Goal: Task Accomplishment & Management: Use online tool/utility

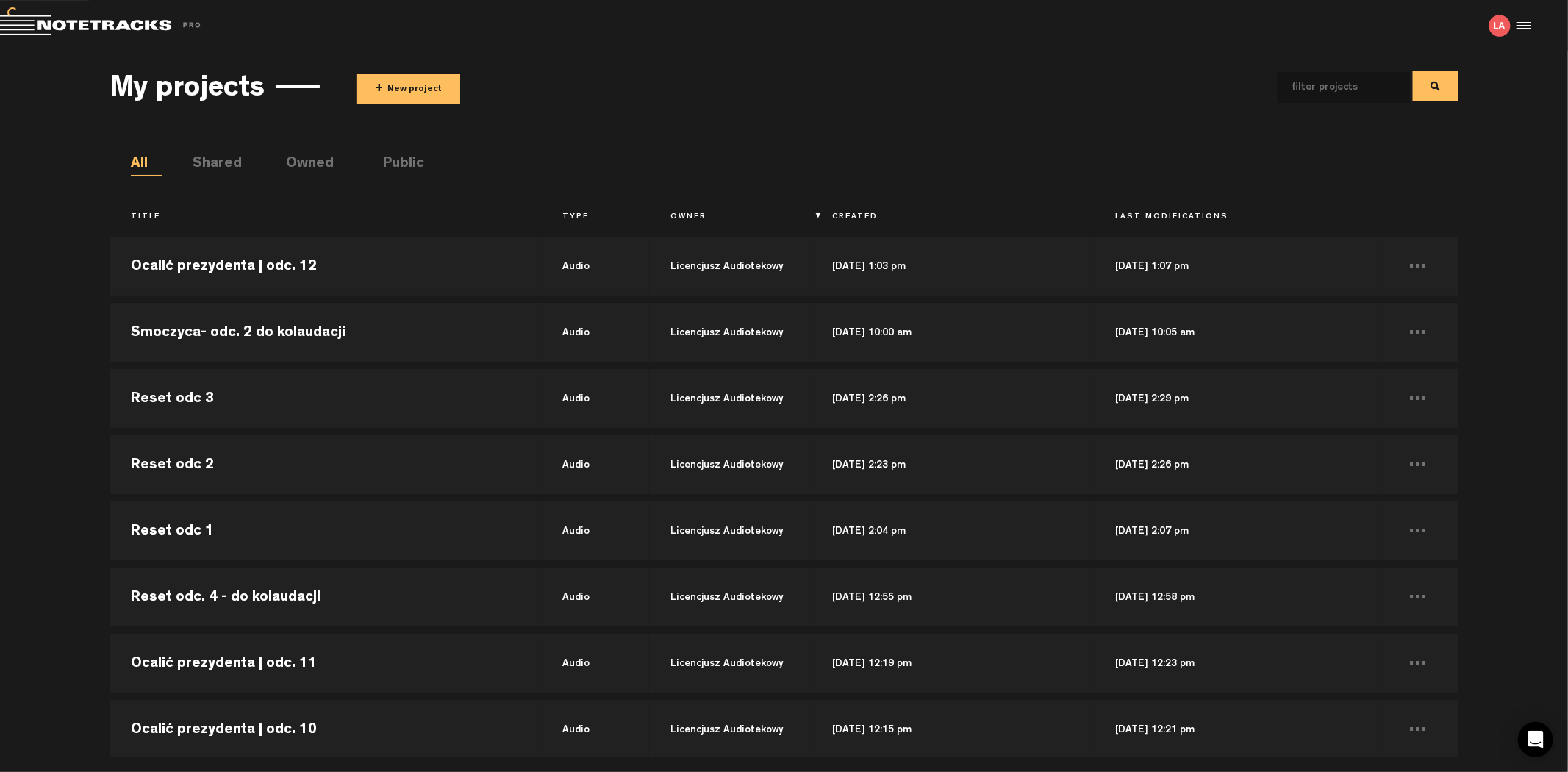
click at [413, 74] on button "+ New project" at bounding box center [408, 89] width 103 height 29
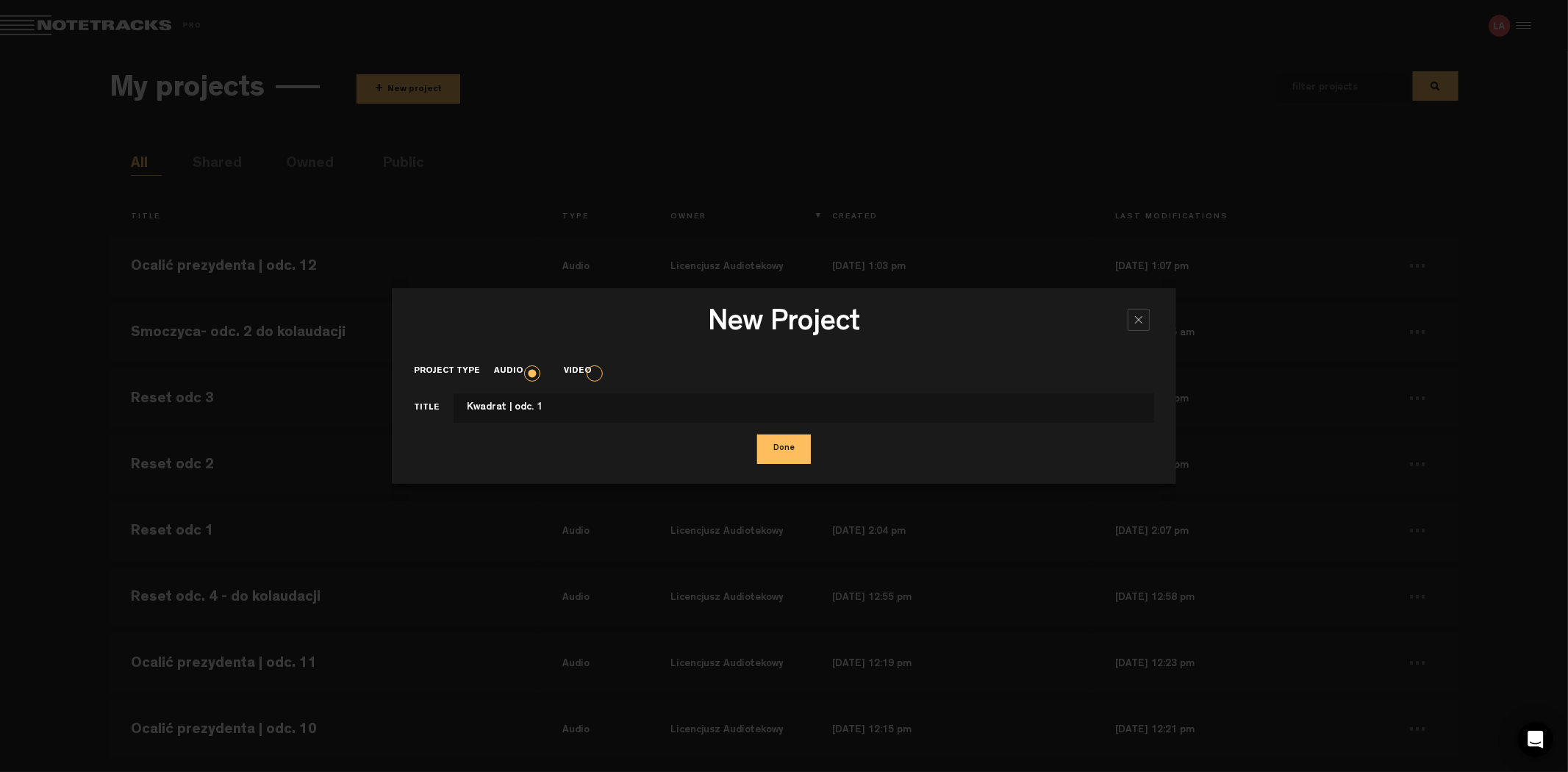
type input "Kwadrat | odc. 1"
click at [757, 434] on button "Done" at bounding box center [784, 449] width 54 height 29
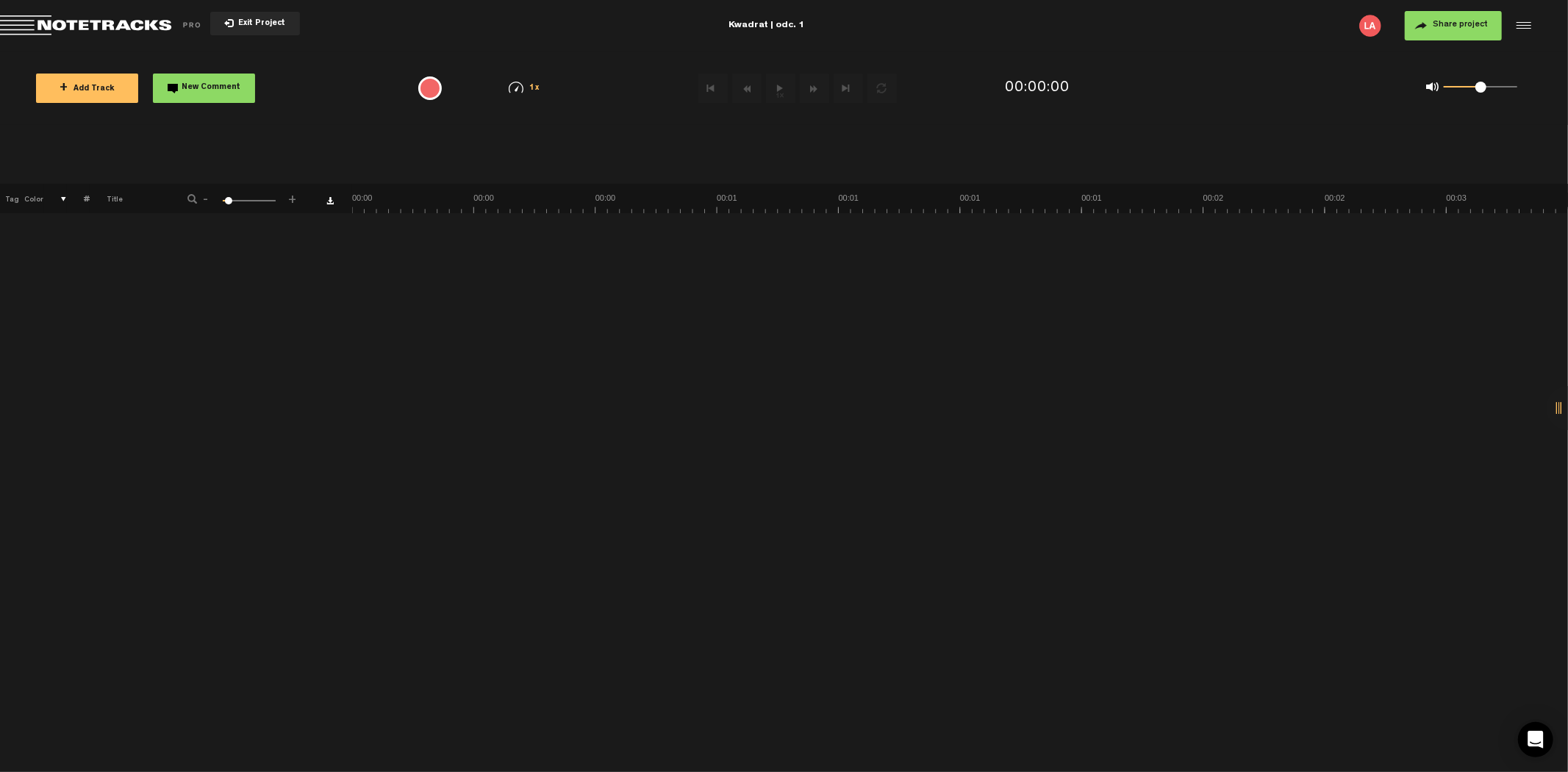
click at [101, 95] on button "+ Add Track" at bounding box center [87, 88] width 102 height 29
click at [90, 86] on span "+ Add Track" at bounding box center [87, 89] width 55 height 8
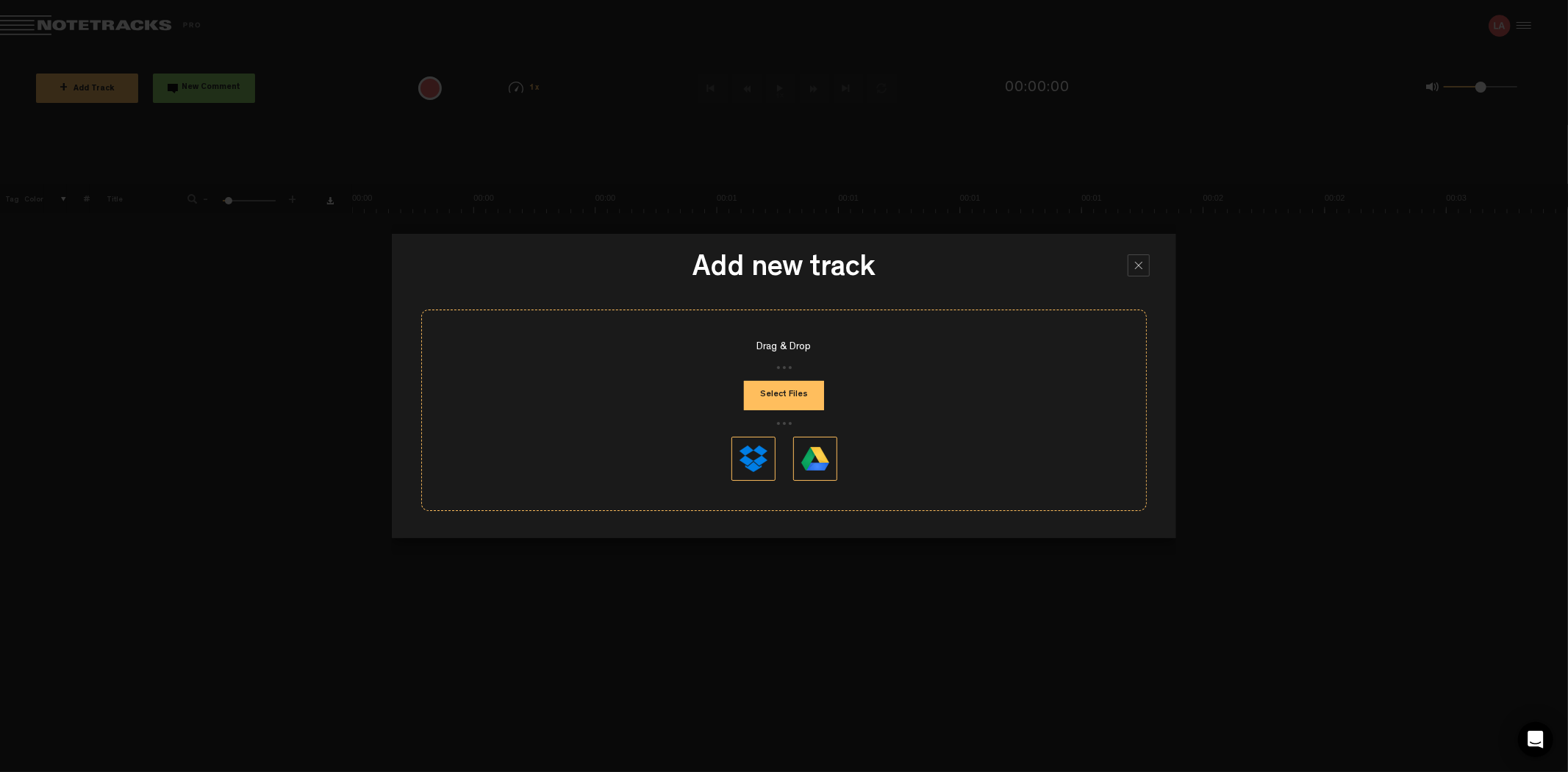
click at [784, 406] on button "Select Files" at bounding box center [784, 395] width 80 height 29
click at [802, 401] on button "Select Files" at bounding box center [784, 395] width 80 height 29
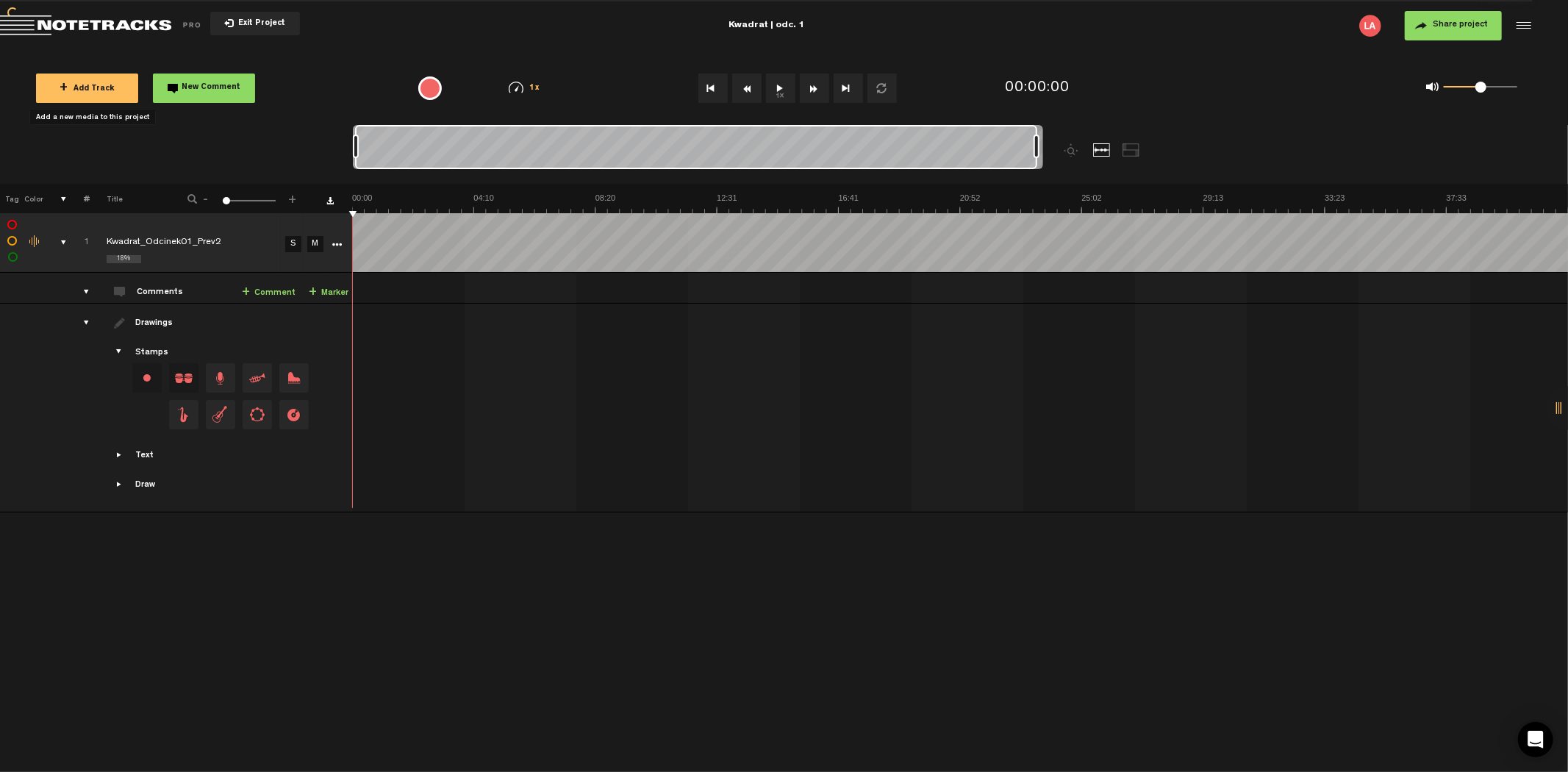
drag, startPoint x: 370, startPoint y: 149, endPoint x: 1120, endPoint y: 182, distance: 750.7
click at [1120, 182] on div at bounding box center [784, 155] width 862 height 59
